Goal: Task Accomplishment & Management: Complete application form

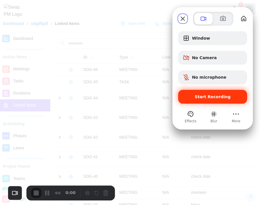
click at [240, 98] on span "Start Recording" at bounding box center [213, 96] width 60 height 5
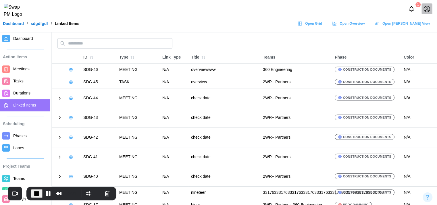
click at [72, 70] on icon at bounding box center [70, 69] width 3 height 3
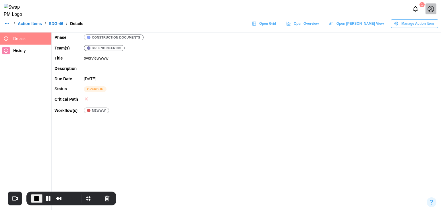
click at [260, 25] on span "Manage Action Item" at bounding box center [417, 24] width 32 height 8
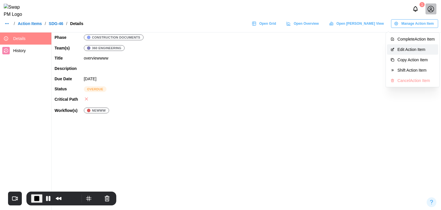
click at [260, 48] on div "Edit Action Item" at bounding box center [415, 49] width 37 height 5
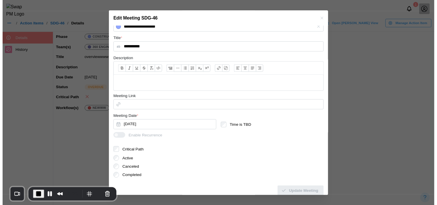
scroll to position [105, 0]
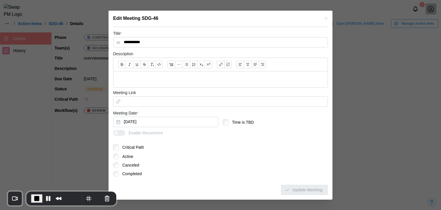
click at [118, 150] on form "**********" at bounding box center [220, 58] width 215 height 273
click at [260, 186] on span "Update Meeting" at bounding box center [308, 190] width 30 height 10
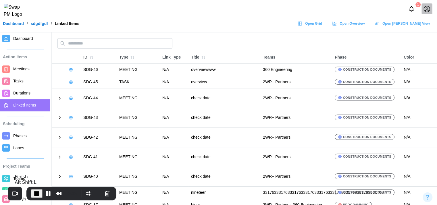
click at [34, 192] on span "End Recording" at bounding box center [36, 193] width 7 height 7
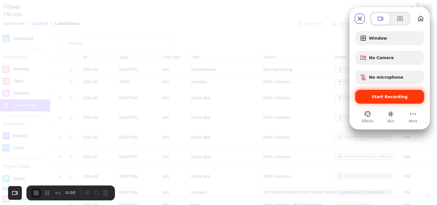
click at [260, 101] on div "Start Recording" at bounding box center [389, 97] width 69 height 14
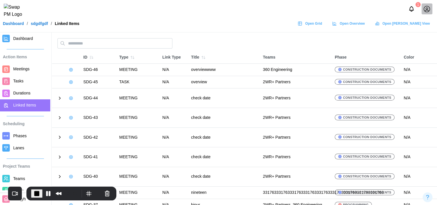
click at [20, 67] on span "Meetings" at bounding box center [21, 69] width 16 height 5
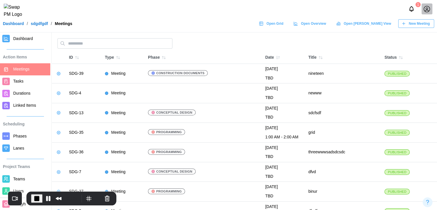
click at [76, 59] on icon "button" at bounding box center [77, 57] width 5 height 5
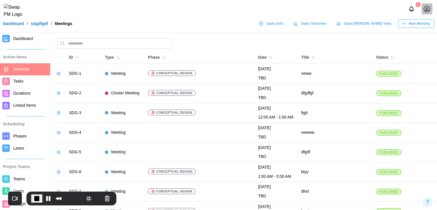
click at [76, 59] on icon "button" at bounding box center [77, 57] width 5 height 5
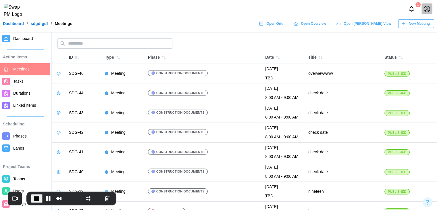
click at [34, 84] on span "Tasks" at bounding box center [30, 81] width 35 height 7
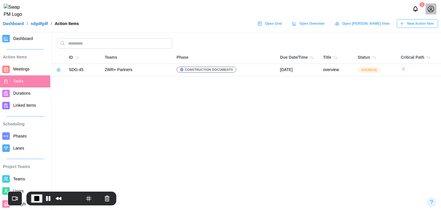
click at [24, 104] on span "Linked Items" at bounding box center [24, 105] width 23 height 5
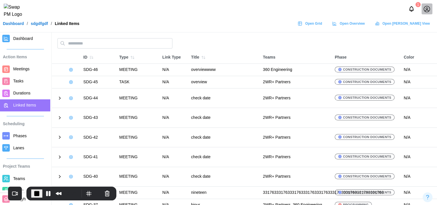
click at [35, 194] on span "End Recording" at bounding box center [36, 193] width 7 height 7
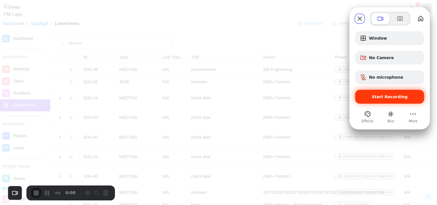
click at [260, 94] on div "Start Recording" at bounding box center [389, 97] width 69 height 14
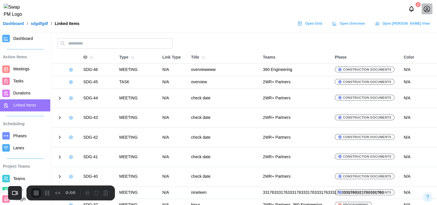
click at [60, 97] on icon at bounding box center [59, 98] width 1 height 3
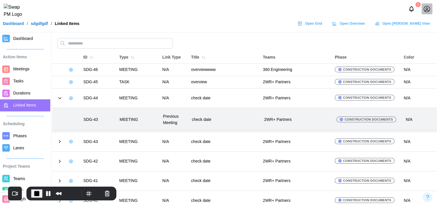
click at [59, 140] on icon at bounding box center [59, 141] width 5 height 5
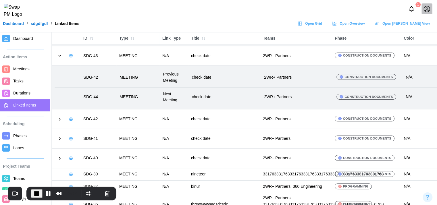
scroll to position [86, 0]
click at [59, 157] on icon at bounding box center [59, 157] width 5 height 5
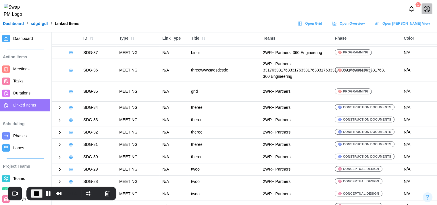
scroll to position [258, 0]
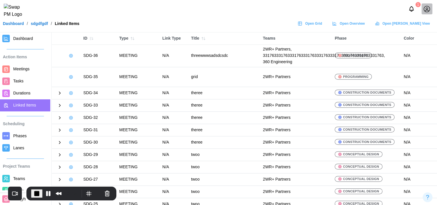
click at [59, 92] on icon at bounding box center [59, 92] width 5 height 5
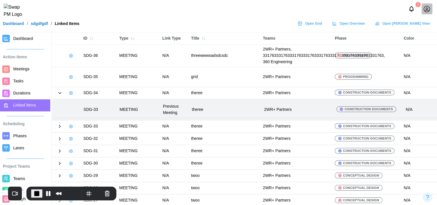
click at [58, 125] on icon at bounding box center [59, 126] width 5 height 5
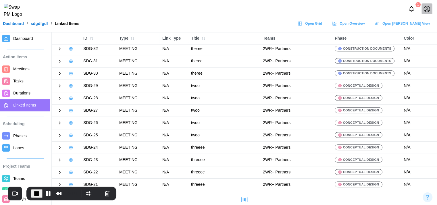
scroll to position [387, 0]
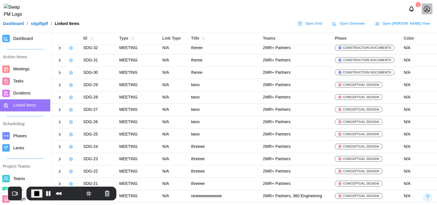
click at [59, 145] on icon at bounding box center [59, 146] width 5 height 5
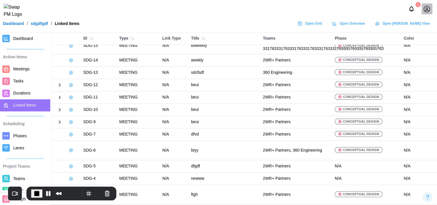
scroll to position [643, 0]
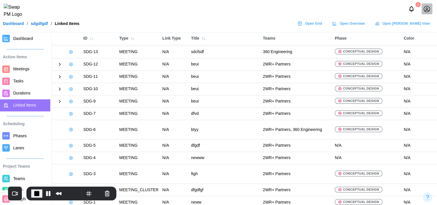
click at [91, 40] on icon "button" at bounding box center [91, 38] width 5 height 5
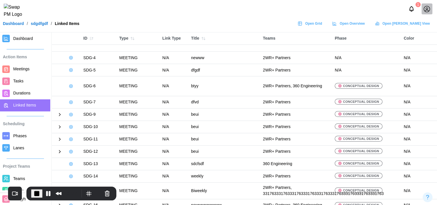
scroll to position [57, 0]
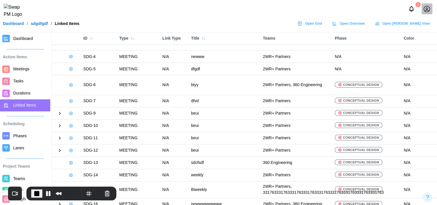
click at [59, 137] on icon at bounding box center [59, 138] width 5 height 5
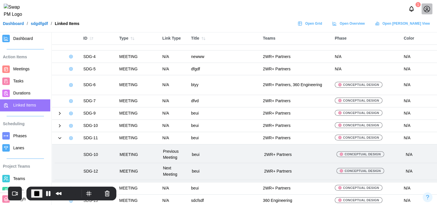
click at [60, 124] on icon at bounding box center [59, 125] width 1 height 3
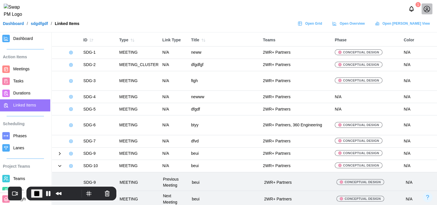
scroll to position [0, 0]
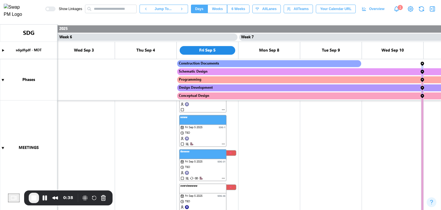
scroll to position [0, 1671]
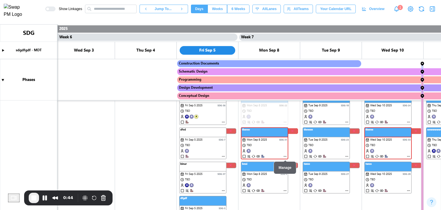
click at [348, 190] on canvas at bounding box center [220, 116] width 441 height 185
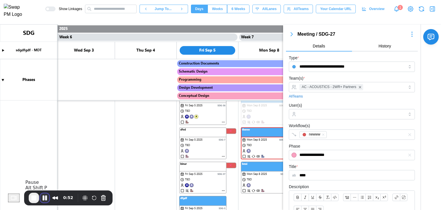
click at [46, 199] on button "Pause Recording" at bounding box center [44, 197] width 9 height 9
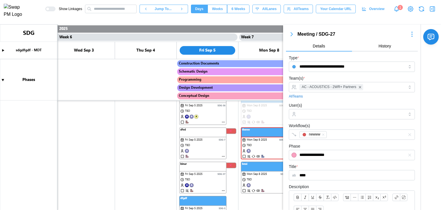
click at [223, 156] on canvas at bounding box center [220, 116] width 441 height 185
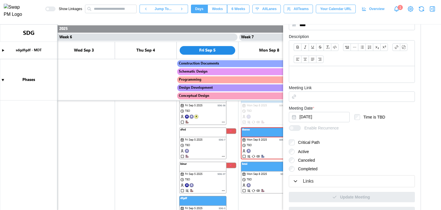
scroll to position [162, 0]
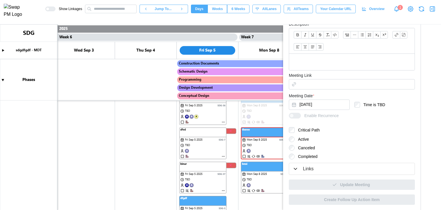
click at [315, 168] on div "Links" at bounding box center [352, 168] width 119 height 7
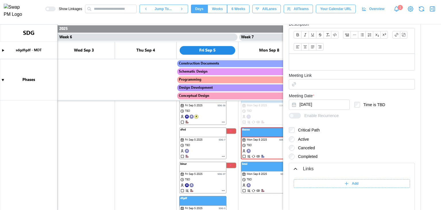
scroll to position [235, 0]
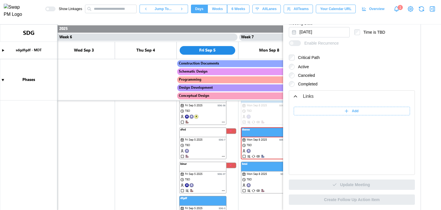
click at [364, 105] on div "Add" at bounding box center [351, 138] width 125 height 72
click at [363, 109] on div "Add" at bounding box center [351, 111] width 109 height 8
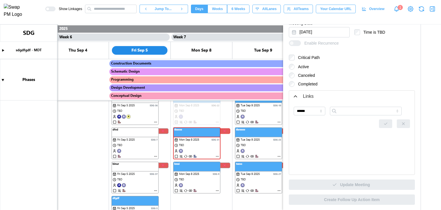
scroll to position [0, 1743]
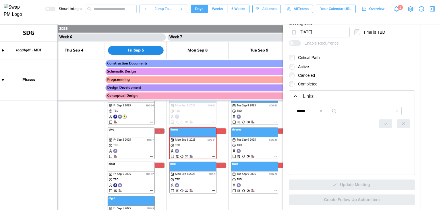
click at [318, 113] on input "******" at bounding box center [310, 111] width 32 height 9
click at [349, 110] on input "search" at bounding box center [366, 111] width 72 height 9
type input "**********"
click at [383, 124] on icon "button" at bounding box center [385, 123] width 5 height 5
click at [275, 191] on canvas at bounding box center [220, 116] width 441 height 185
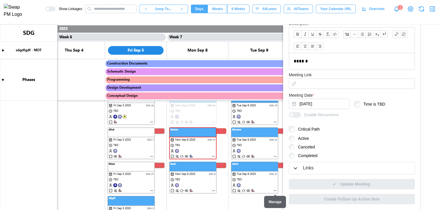
scroll to position [145, 0]
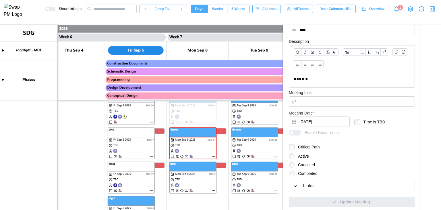
click at [150, 155] on canvas at bounding box center [220, 116] width 441 height 185
click at [152, 157] on canvas at bounding box center [220, 116] width 441 height 185
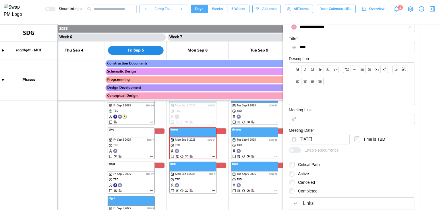
scroll to position [162, 0]
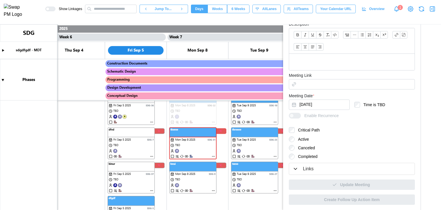
click at [322, 175] on div "Update Meeting" at bounding box center [352, 182] width 126 height 15
click at [304, 172] on button "Links" at bounding box center [351, 169] width 125 height 12
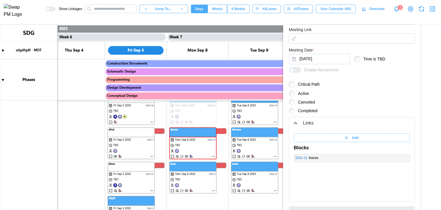
scroll to position [235, 0]
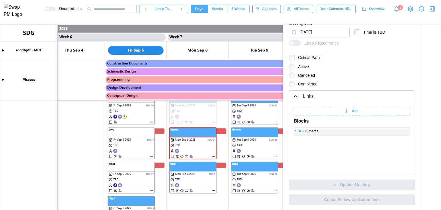
click at [341, 109] on div "Add" at bounding box center [351, 111] width 109 height 8
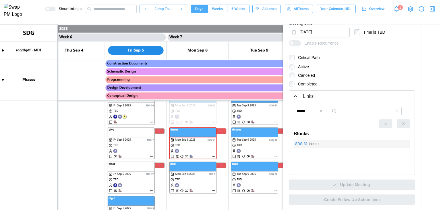
click at [308, 108] on input "******" at bounding box center [310, 111] width 32 height 9
type input "*******"
click at [346, 111] on input "search" at bounding box center [366, 111] width 72 height 9
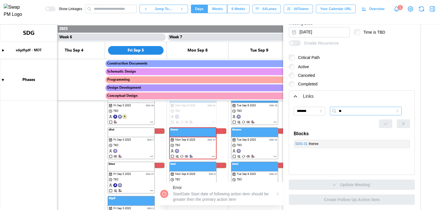
type input "*"
type input "**"
click at [313, 112] on input "*******" at bounding box center [310, 111] width 32 height 9
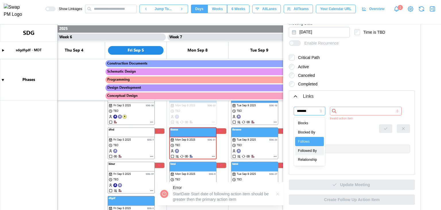
type input "**********"
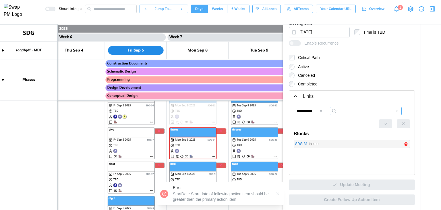
click at [359, 112] on input "search" at bounding box center [366, 111] width 72 height 9
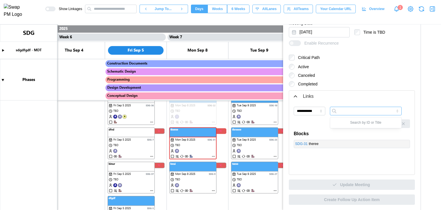
click at [363, 124] on div "Search by ID or Title" at bounding box center [365, 122] width 69 height 8
type input "***"
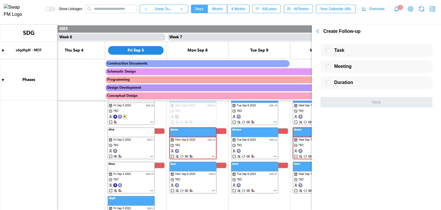
scroll to position [0, 0]
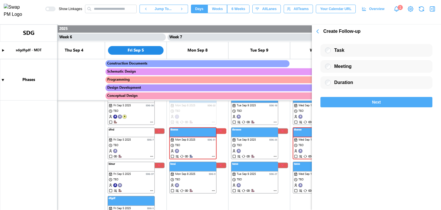
click at [351, 103] on div "Next" at bounding box center [376, 102] width 101 height 10
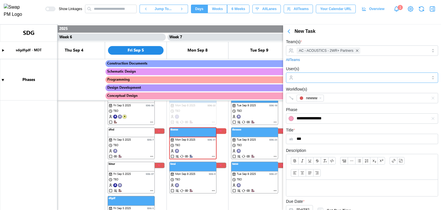
click at [323, 82] on div at bounding box center [362, 77] width 152 height 10
click at [335, 65] on form "**********" at bounding box center [362, 143] width 152 height 210
click at [319, 179] on div at bounding box center [362, 167] width 152 height 26
click at [320, 184] on div at bounding box center [362, 187] width 152 height 16
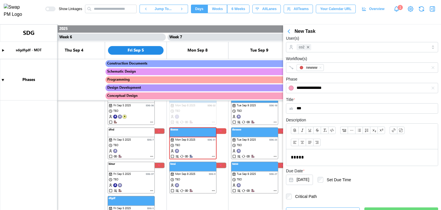
scroll to position [41, 0]
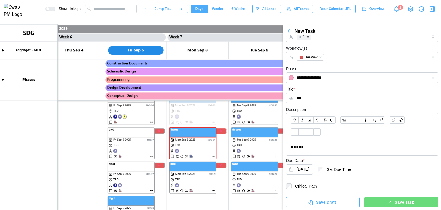
click at [381, 205] on div "Save Task" at bounding box center [400, 202] width 65 height 10
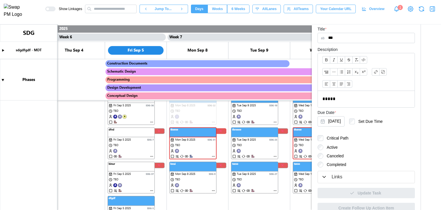
scroll to position [125, 0]
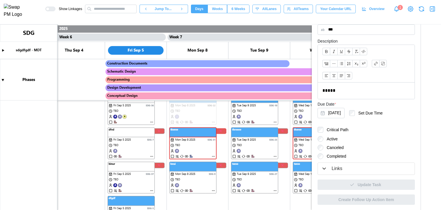
click at [326, 171] on icon "button" at bounding box center [324, 168] width 6 height 6
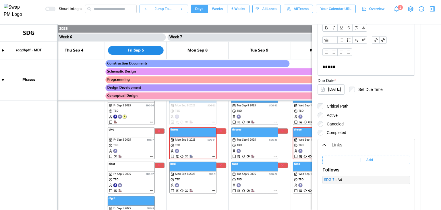
scroll to position [198, 0]
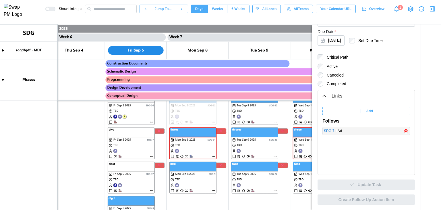
click at [330, 132] on link "SDG - 7" at bounding box center [329, 130] width 11 height 5
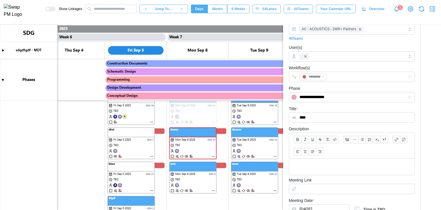
scroll to position [162, 0]
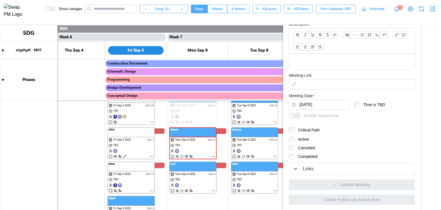
click at [293, 169] on icon "button" at bounding box center [296, 169] width 6 height 6
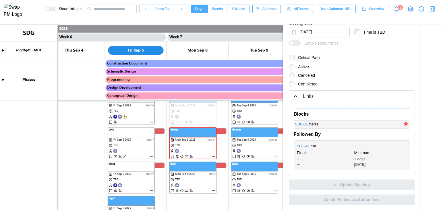
scroll to position [0, 0]
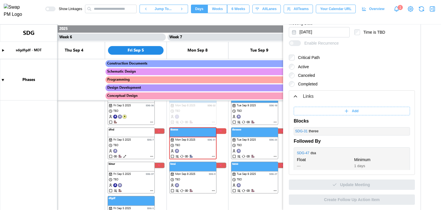
click at [352, 111] on span "Add" at bounding box center [355, 111] width 7 height 8
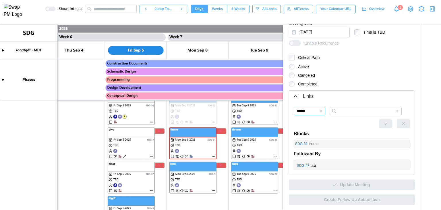
click at [307, 112] on input "******" at bounding box center [310, 111] width 32 height 9
type input "**********"
click at [350, 111] on input "search" at bounding box center [366, 111] width 72 height 9
type input "**********"
click at [383, 121] on icon "button" at bounding box center [385, 123] width 5 height 5
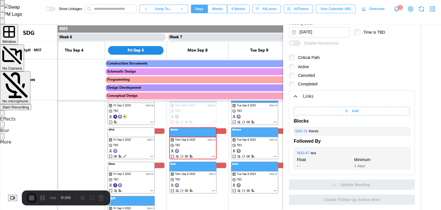
click at [29, 105] on span "Start Recording" at bounding box center [15, 107] width 27 height 4
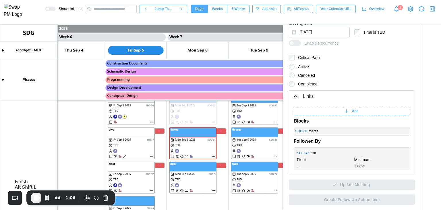
click at [36, 200] on span "End Recording" at bounding box center [36, 197] width 7 height 7
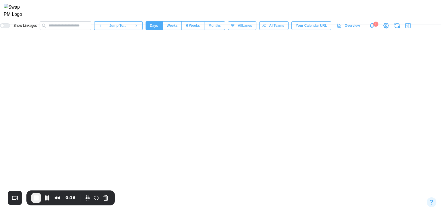
scroll to position [0, 535]
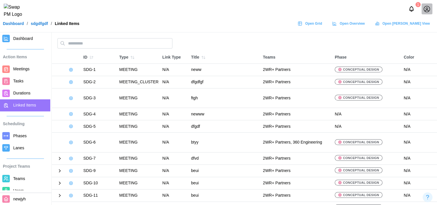
click at [59, 159] on icon at bounding box center [59, 158] width 5 height 5
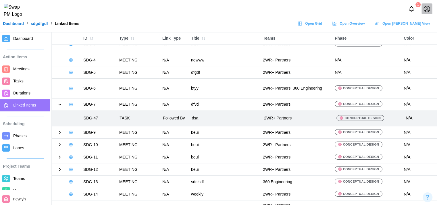
scroll to position [57, 0]
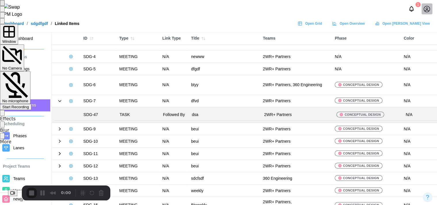
click at [29, 105] on span "Start Recording" at bounding box center [15, 107] width 27 height 4
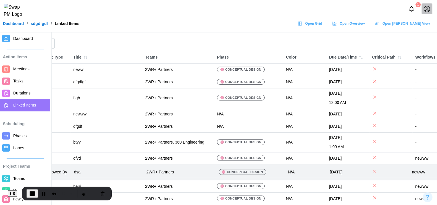
scroll to position [0, 118]
click at [34, 193] on span "End Recording" at bounding box center [32, 193] width 7 height 7
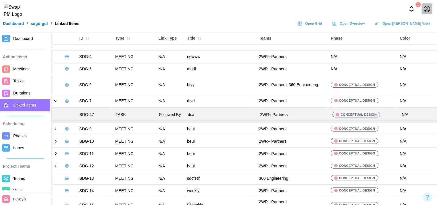
scroll to position [57, 0]
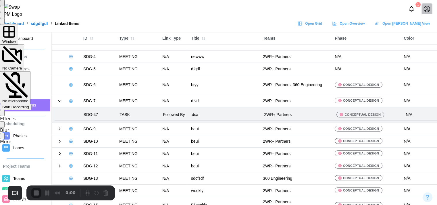
click at [29, 105] on span "Start Recording" at bounding box center [15, 107] width 27 height 4
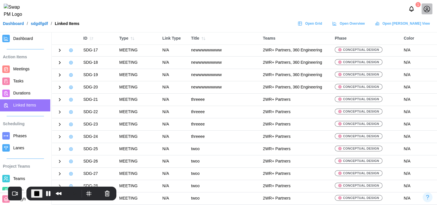
scroll to position [115, 0]
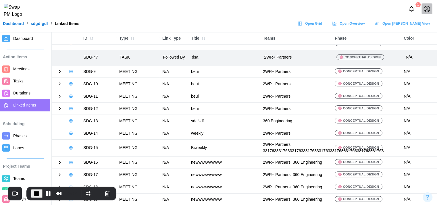
click at [20, 94] on span "Durations" at bounding box center [21, 93] width 17 height 5
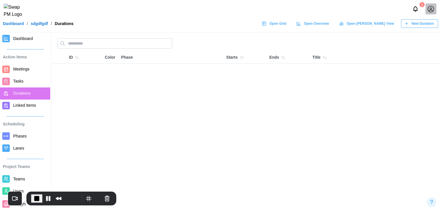
click at [426, 25] on span "New Duration" at bounding box center [423, 24] width 22 height 8
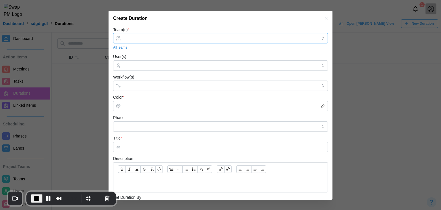
click at [190, 37] on input "Team(s) *" at bounding box center [221, 38] width 194 height 5
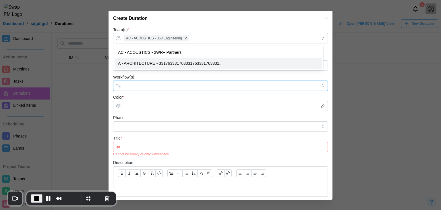
click at [162, 84] on input "Workflow(s)" at bounding box center [215, 85] width 183 height 5
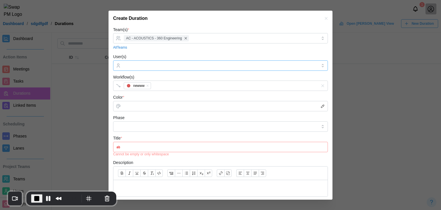
click at [159, 69] on div at bounding box center [219, 66] width 195 height 10
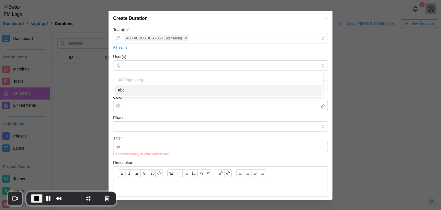
click at [157, 109] on input "Color *" at bounding box center [220, 106] width 215 height 10
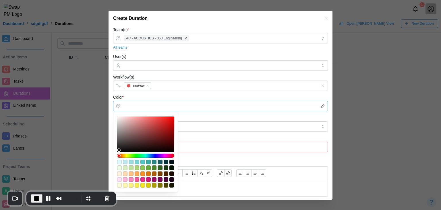
type input "*******"
click at [150, 133] on div at bounding box center [145, 134] width 53 height 32
click at [199, 124] on input "Phase" at bounding box center [220, 126] width 215 height 10
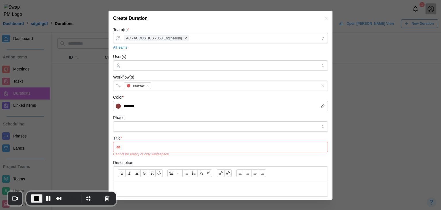
click at [172, 133] on form "Team(s) * AC - ACOUSTICS - 360 Engineering All Teams User(s) Workflow(s) newww …" at bounding box center [220, 158] width 215 height 264
drag, startPoint x: 171, startPoint y: 125, endPoint x: 168, endPoint y: 132, distance: 8.0
click at [171, 125] on input "Phase" at bounding box center [220, 126] width 215 height 10
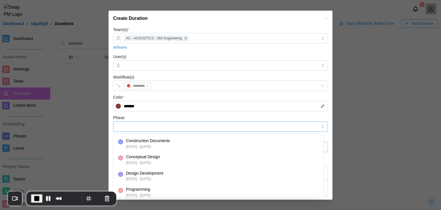
type input "**********"
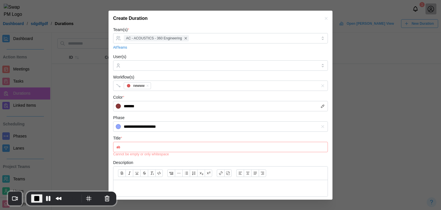
click at [160, 146] on input "Title *" at bounding box center [220, 147] width 215 height 10
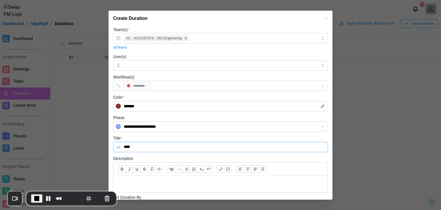
scroll to position [86, 0]
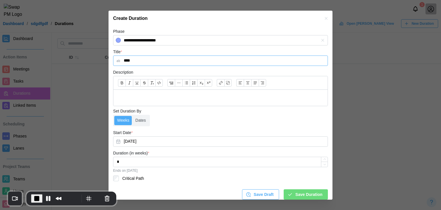
type input "****"
click at [308, 194] on span "Save Duration" at bounding box center [308, 194] width 27 height 10
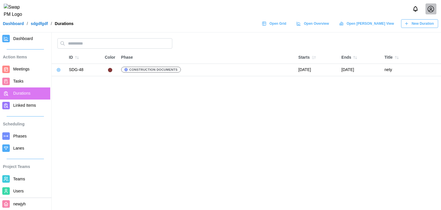
click at [24, 107] on span "Linked Items" at bounding box center [24, 105] width 23 height 5
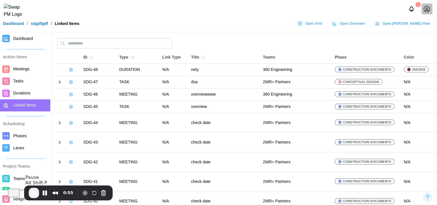
click at [37, 192] on span "End Recording" at bounding box center [33, 193] width 7 height 7
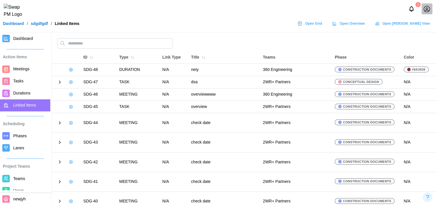
click at [69, 72] on icon at bounding box center [71, 69] width 5 height 5
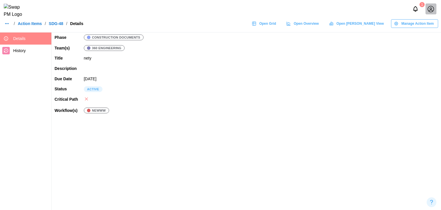
click at [405, 28] on span "Manage Action Item" at bounding box center [417, 24] width 32 height 8
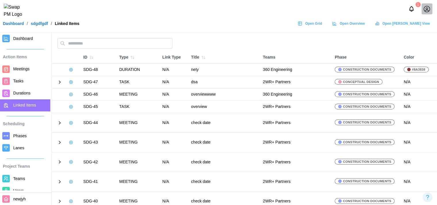
click at [73, 81] on icon at bounding box center [71, 82] width 5 height 5
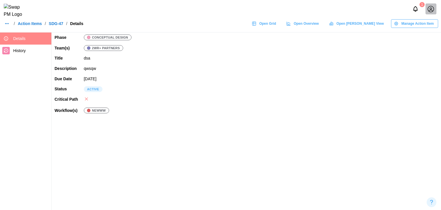
click at [405, 28] on span "Manage Action Item" at bounding box center [417, 24] width 32 height 8
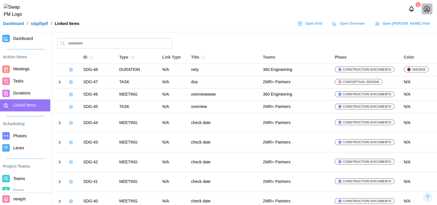
click at [69, 69] on icon at bounding box center [70, 69] width 3 height 3
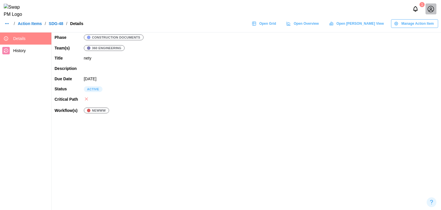
click at [421, 27] on span "Manage Action Item" at bounding box center [417, 24] width 32 height 8
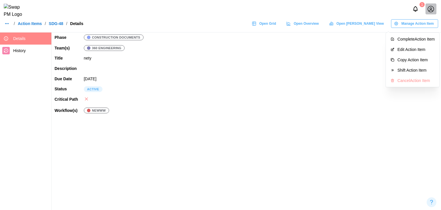
click at [148, 96] on td at bounding box center [261, 99] width 360 height 11
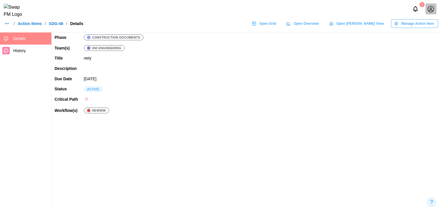
click at [426, 24] on span "Manage Action Item" at bounding box center [417, 24] width 32 height 8
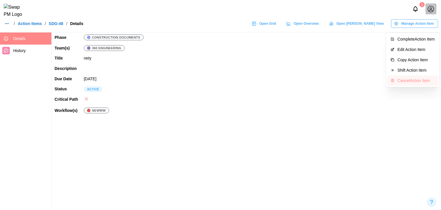
click at [411, 81] on div "Cancel Action Item" at bounding box center [415, 80] width 37 height 5
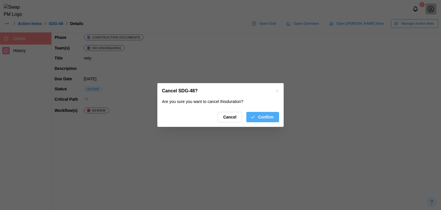
click at [225, 114] on span "Cancel" at bounding box center [229, 117] width 13 height 10
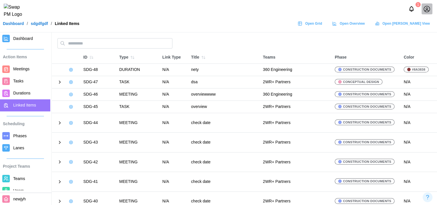
click at [72, 94] on icon at bounding box center [70, 94] width 3 height 3
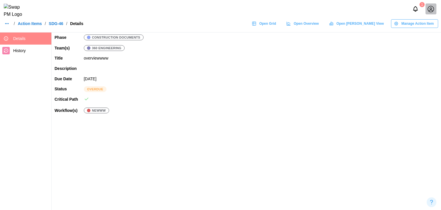
click at [417, 25] on span "Manage Action Item" at bounding box center [417, 24] width 32 height 8
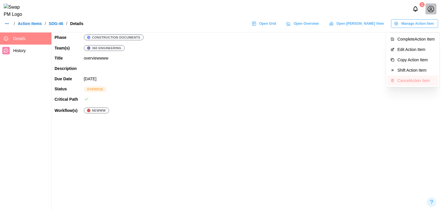
click at [413, 82] on div "Cancel Action Item" at bounding box center [415, 80] width 37 height 5
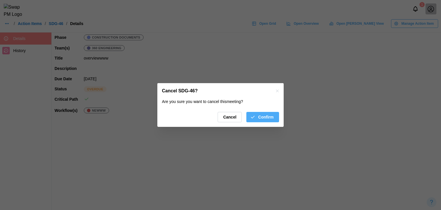
click at [279, 93] on button "button" at bounding box center [277, 91] width 6 height 6
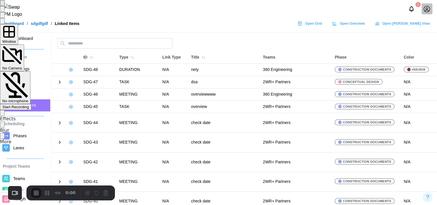
click at [29, 105] on div "Start Recording" at bounding box center [15, 107] width 27 height 4
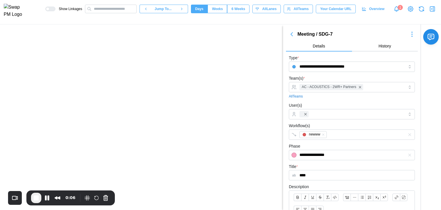
scroll to position [235, 0]
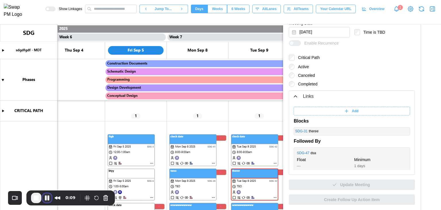
click at [48, 197] on button "Pause Recording" at bounding box center [47, 197] width 9 height 9
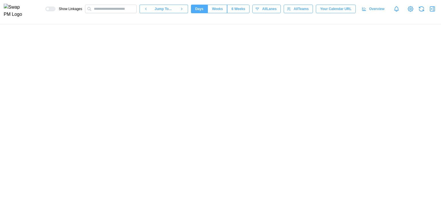
click at [262, 160] on div at bounding box center [220, 116] width 441 height 185
click at [263, 160] on div at bounding box center [220, 116] width 441 height 185
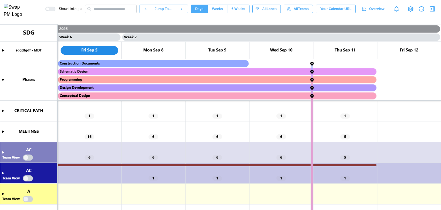
scroll to position [0, 1854]
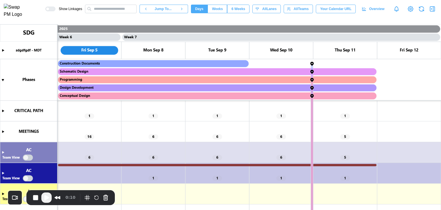
click at [49, 198] on span "Play Recording" at bounding box center [46, 197] width 7 height 7
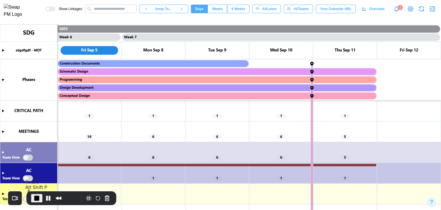
click at [3, 172] on canvas at bounding box center [220, 116] width 441 height 185
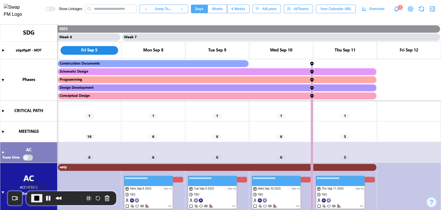
scroll to position [36, 0]
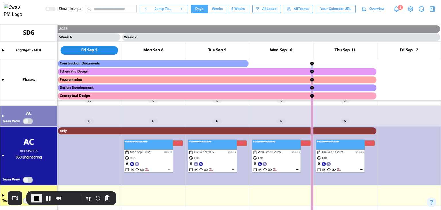
click at [349, 132] on canvas at bounding box center [220, 116] width 441 height 185
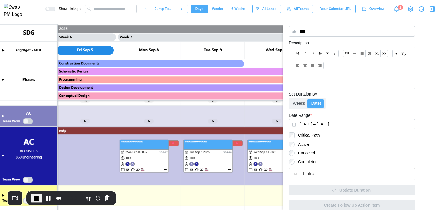
scroll to position [149, 0]
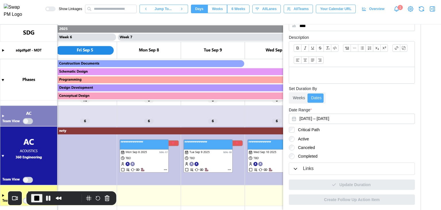
click at [306, 171] on div "Links" at bounding box center [308, 168] width 11 height 7
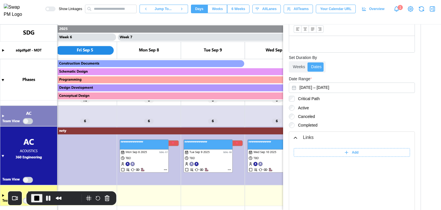
scroll to position [200, 0]
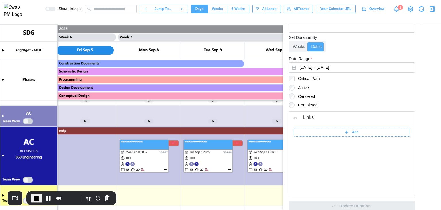
click at [343, 128] on div "Add" at bounding box center [351, 132] width 109 height 8
click at [303, 128] on input "******" at bounding box center [310, 132] width 32 height 9
click at [304, 123] on div "**********" at bounding box center [351, 159] width 125 height 72
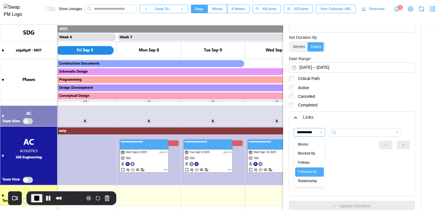
click at [306, 132] on input "**********" at bounding box center [310, 132] width 32 height 9
type input "**********"
click at [352, 131] on input "search" at bounding box center [366, 132] width 72 height 9
click at [237, 178] on canvas at bounding box center [220, 116] width 441 height 185
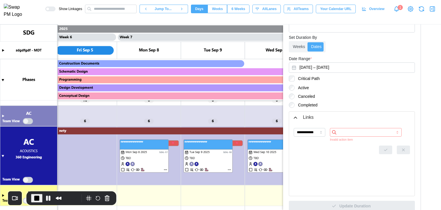
click at [341, 132] on input "search" at bounding box center [366, 132] width 72 height 9
click at [342, 134] on input "***" at bounding box center [366, 132] width 72 height 9
type input "**********"
drag, startPoint x: 383, startPoint y: 146, endPoint x: 379, endPoint y: 161, distance: 14.7
click at [383, 146] on icon "button" at bounding box center [385, 144] width 5 height 5
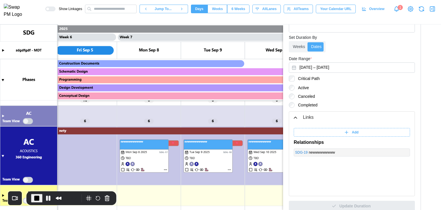
click at [238, 177] on canvas at bounding box center [220, 116] width 441 height 185
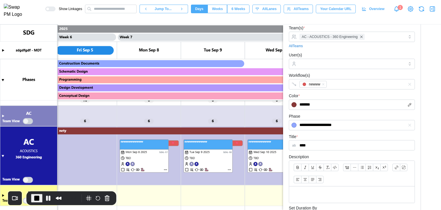
scroll to position [0, 0]
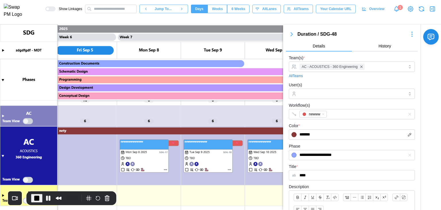
drag, startPoint x: 291, startPoint y: 37, endPoint x: 285, endPoint y: 169, distance: 131.9
click at [291, 37] on icon "button" at bounding box center [291, 34] width 7 height 7
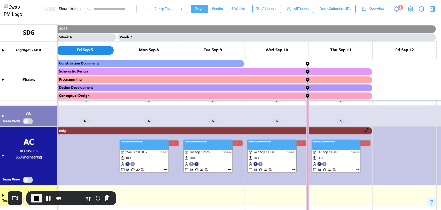
click at [364, 130] on canvas at bounding box center [220, 116] width 441 height 185
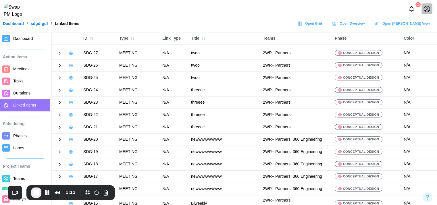
scroll to position [352, 0]
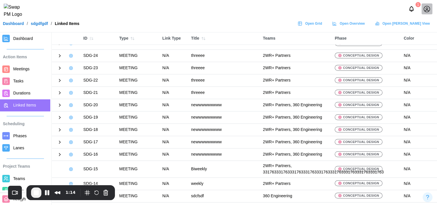
click at [59, 117] on icon at bounding box center [59, 117] width 5 height 5
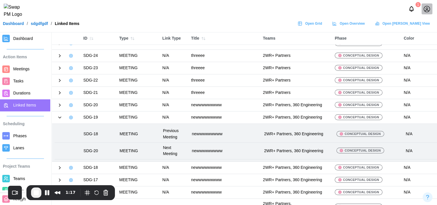
click at [36, 193] on span "End Recording" at bounding box center [36, 192] width 7 height 7
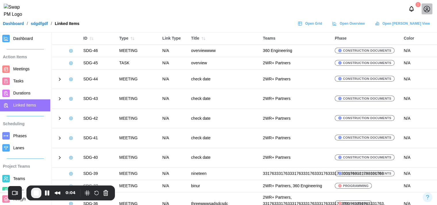
scroll to position [115, 0]
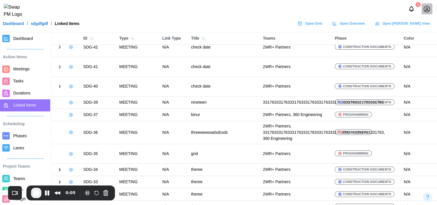
click at [59, 86] on icon at bounding box center [59, 86] width 5 height 5
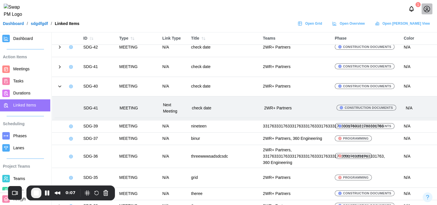
click at [59, 67] on icon at bounding box center [59, 66] width 5 height 5
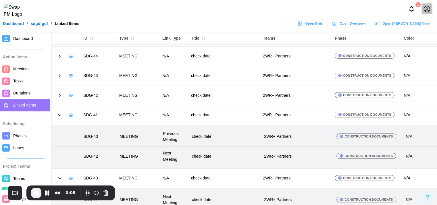
scroll to position [57, 0]
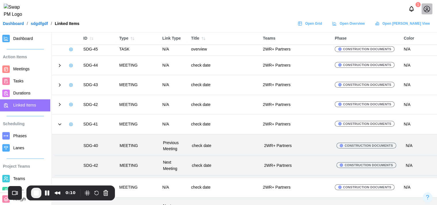
click at [60, 104] on icon at bounding box center [59, 104] width 5 height 5
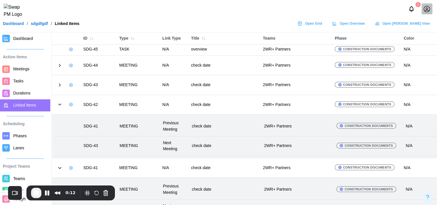
click at [60, 87] on div at bounding box center [66, 85] width 23 height 8
click at [59, 84] on icon at bounding box center [59, 84] width 5 height 5
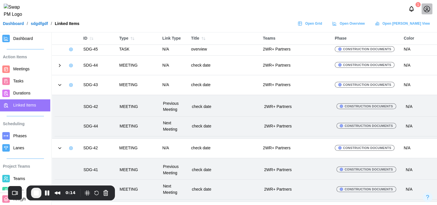
click at [59, 65] on icon at bounding box center [59, 65] width 5 height 5
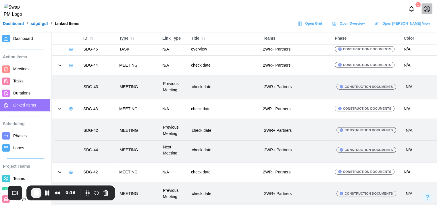
scroll to position [0, 0]
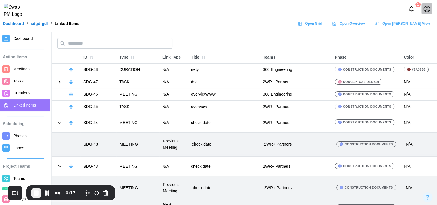
click at [59, 83] on icon at bounding box center [59, 82] width 5 height 5
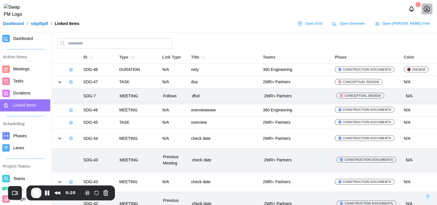
click at [37, 193] on span "End Recording" at bounding box center [36, 193] width 7 height 7
click at [89, 57] on button "button" at bounding box center [91, 57] width 8 height 8
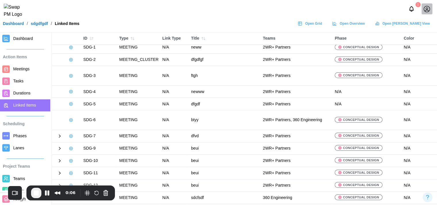
scroll to position [29, 0]
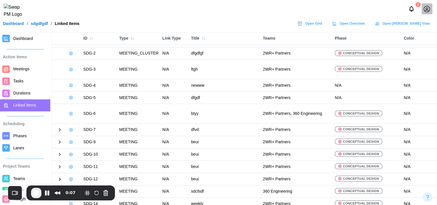
click at [59, 130] on icon at bounding box center [59, 129] width 5 height 5
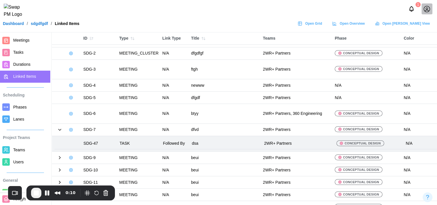
click at [61, 159] on icon at bounding box center [59, 157] width 5 height 5
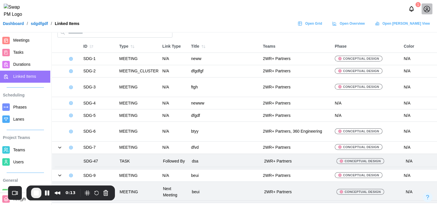
scroll to position [0, 0]
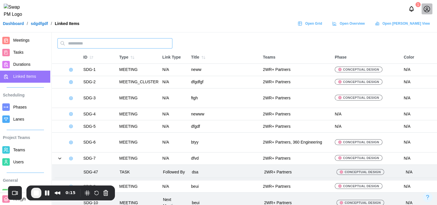
click at [94, 44] on input "text" at bounding box center [114, 43] width 115 height 10
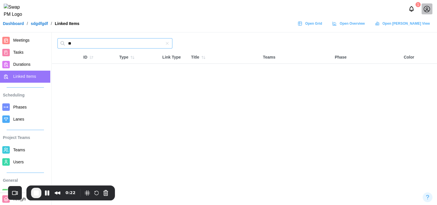
type input "*"
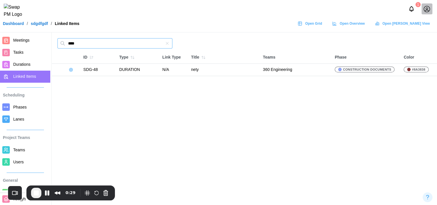
type input "****"
click at [36, 194] on span "End Recording" at bounding box center [36, 193] width 7 height 7
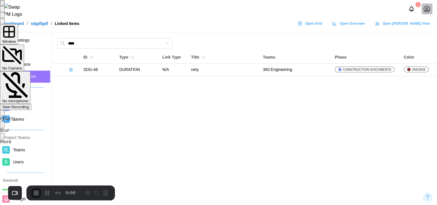
click at [29, 105] on span "Start Recording" at bounding box center [15, 107] width 27 height 4
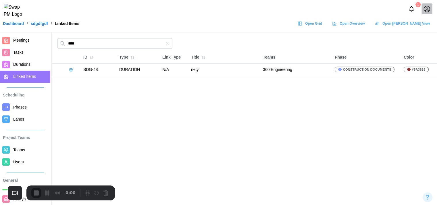
click at [167, 43] on icon "button" at bounding box center [167, 43] width 5 height 5
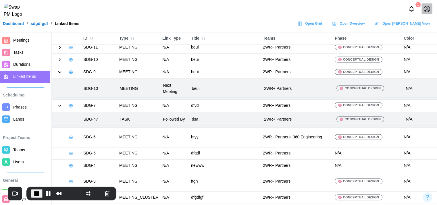
scroll to position [764, 0]
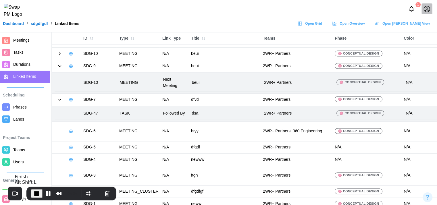
click at [37, 190] on span "End Recording" at bounding box center [36, 193] width 7 height 7
